Goal: Unclear

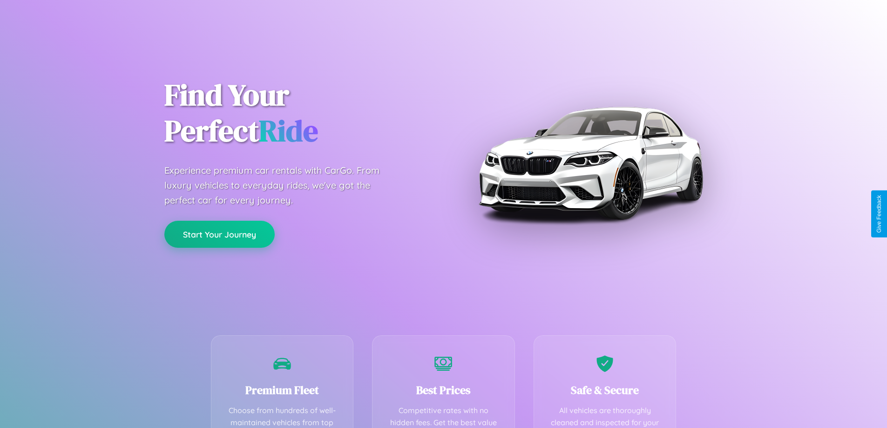
click at [219, 234] on button "Start Your Journey" at bounding box center [219, 234] width 110 height 27
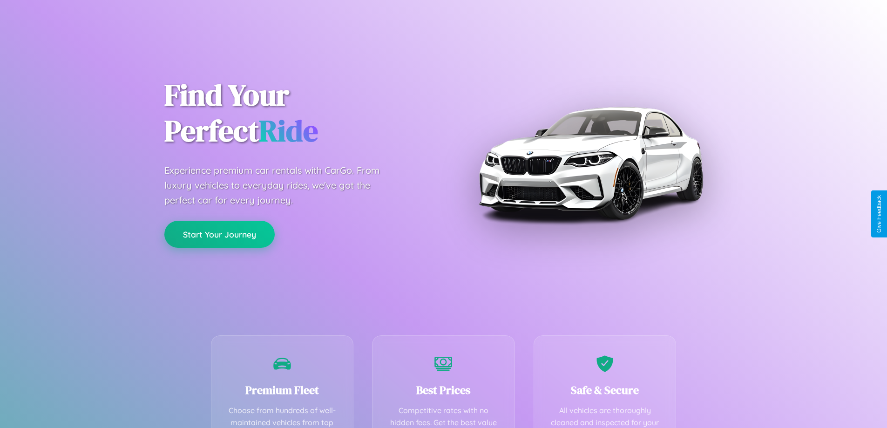
click at [219, 234] on button "Start Your Journey" at bounding box center [219, 234] width 110 height 27
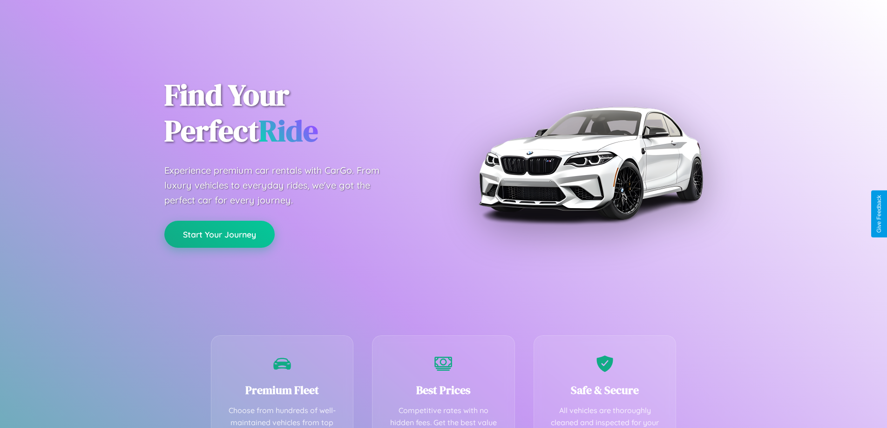
click at [219, 234] on button "Start Your Journey" at bounding box center [219, 234] width 110 height 27
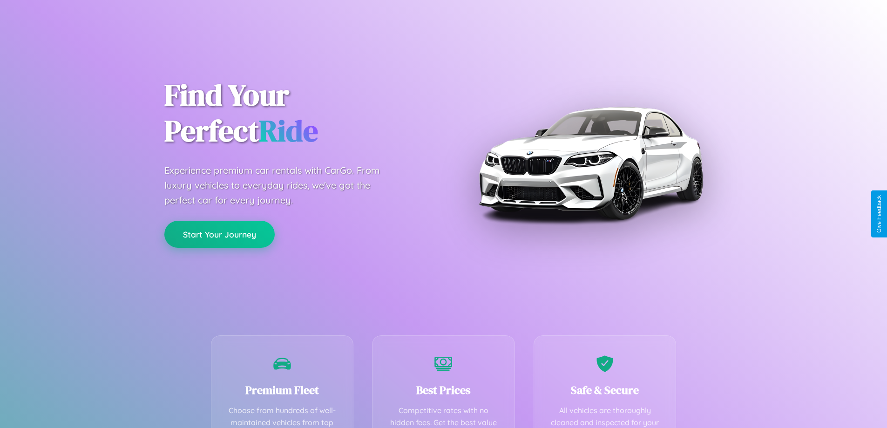
click at [219, 234] on button "Start Your Journey" at bounding box center [219, 234] width 110 height 27
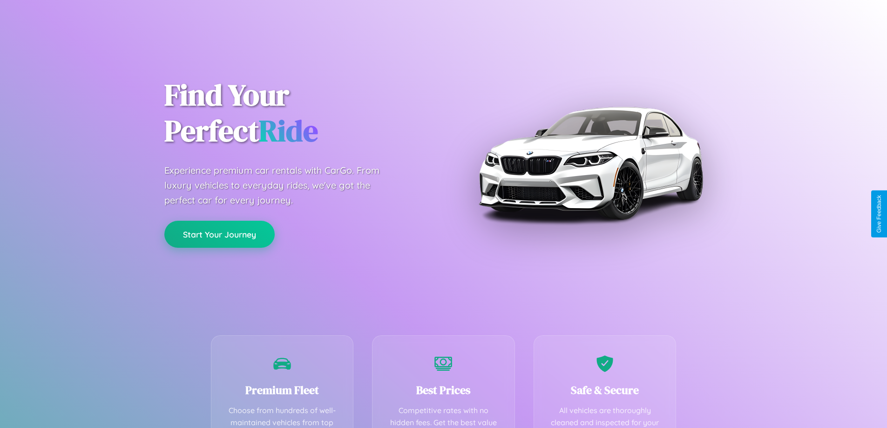
click at [219, 234] on button "Start Your Journey" at bounding box center [219, 234] width 110 height 27
